Goal: Information Seeking & Learning: Learn about a topic

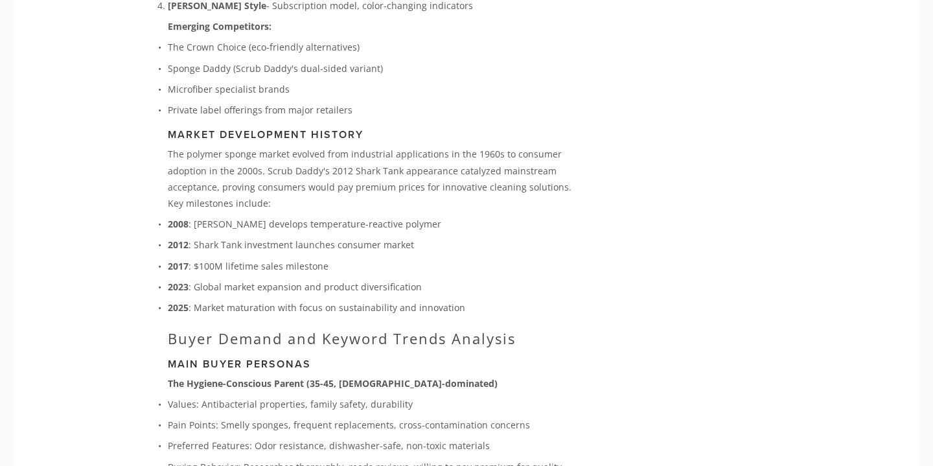
scroll to position [2589, 0]
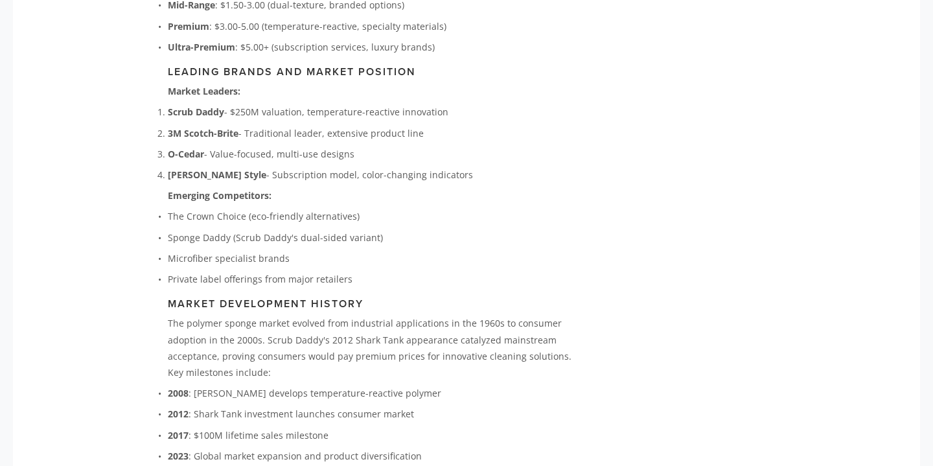
scroll to position [2364, 0]
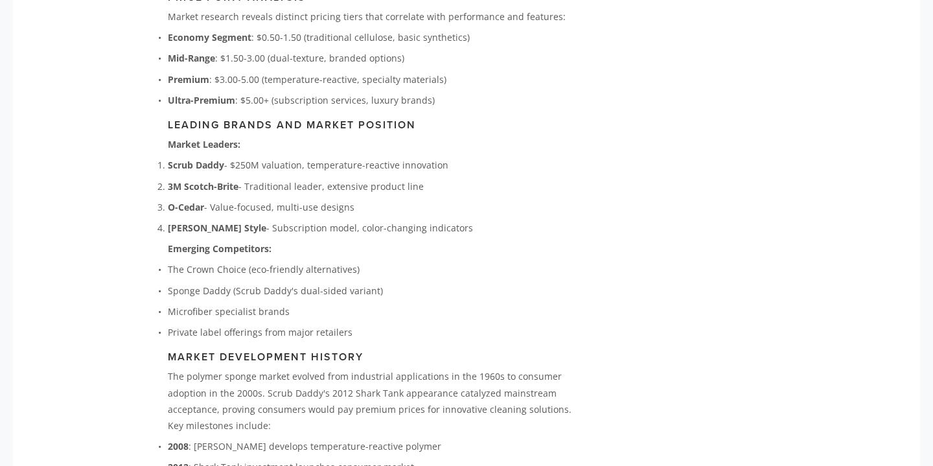
click at [212, 180] on strong "3M Scotch-Brite" at bounding box center [203, 186] width 71 height 12
click at [168, 180] on strong "3M Scotch-Brite" at bounding box center [203, 186] width 71 height 12
copy p "3M Scotch-Brite"
drag, startPoint x: 168, startPoint y: 163, endPoint x: 241, endPoint y: 170, distance: 72.8
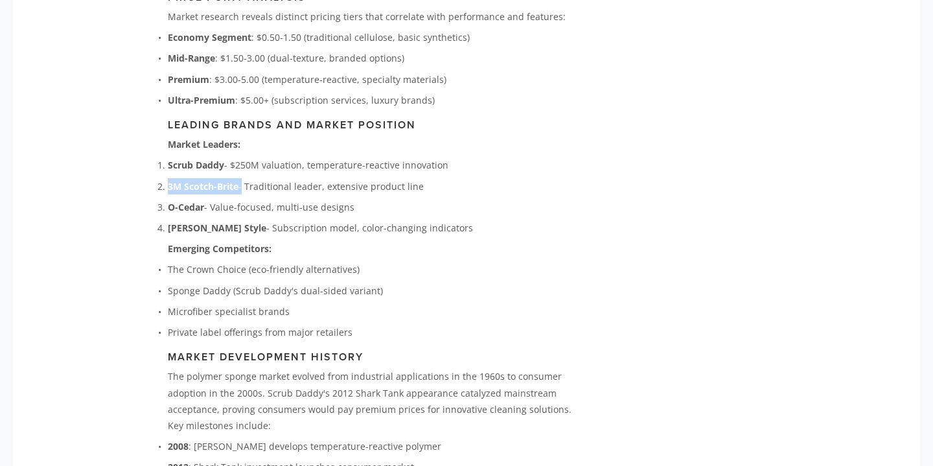
click at [241, 178] on p "3M Scotch-Brite - Traditional leader, extensive product line" at bounding box center [384, 186] width 432 height 16
click at [168, 201] on strong "O-Cedar" at bounding box center [186, 207] width 36 height 12
copy strong "O-Cedar"
drag, startPoint x: 168, startPoint y: 187, endPoint x: 201, endPoint y: 185, distance: 33.1
click at [201, 201] on strong "O-Cedar" at bounding box center [186, 207] width 36 height 12
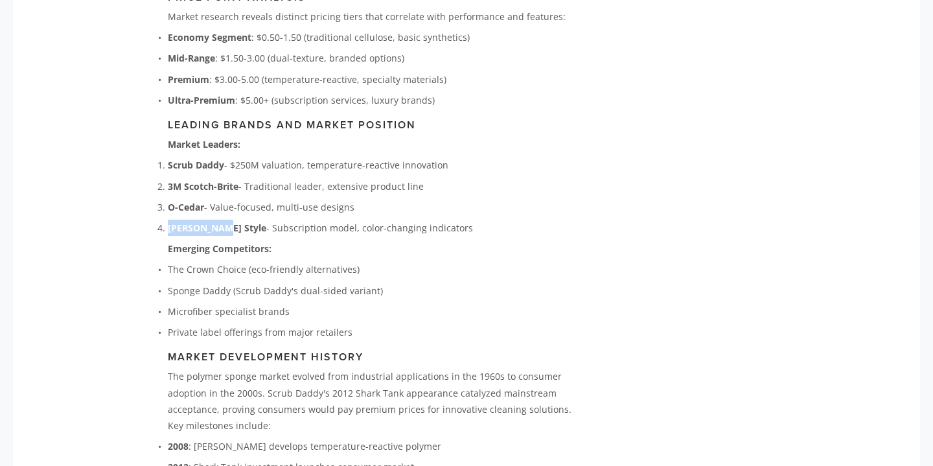
copy strong "[PERSON_NAME] Style"
drag, startPoint x: 167, startPoint y: 206, endPoint x: 219, endPoint y: 207, distance: 51.8
click at [219, 220] on p "[PERSON_NAME] Style - Subscription model, color-changing indicators" at bounding box center [384, 228] width 432 height 16
click at [307, 199] on p "O-Cedar - Value-focused, multi-use designs" at bounding box center [384, 207] width 432 height 16
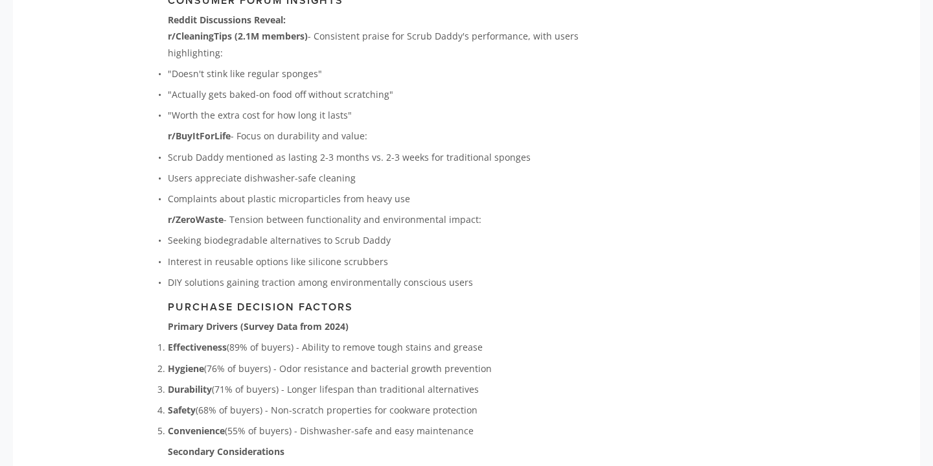
scroll to position [3944, 0]
